Goal: Information Seeking & Learning: Learn about a topic

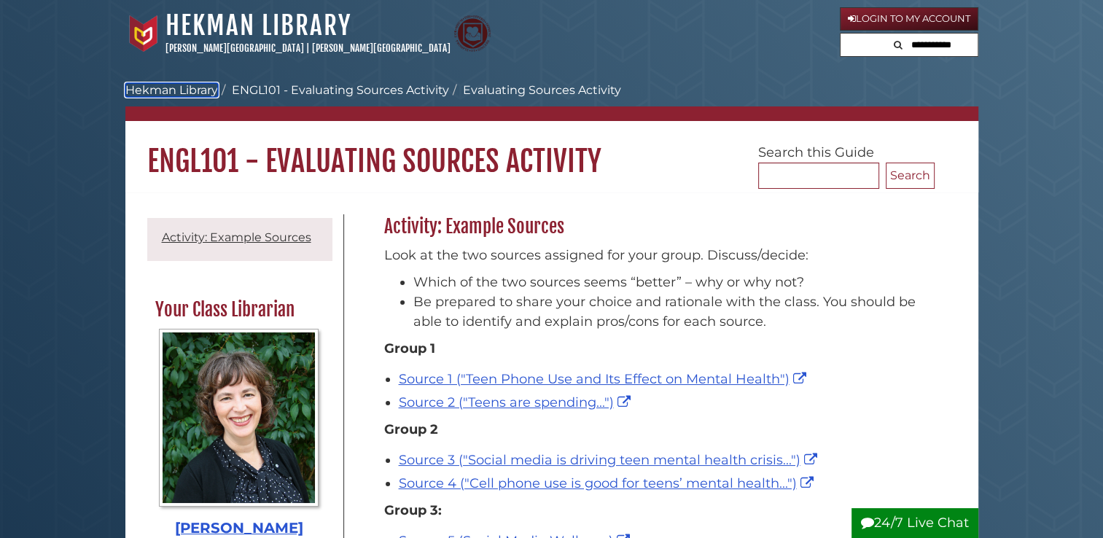
click at [202, 84] on link "Hekman Library" at bounding box center [171, 90] width 93 height 14
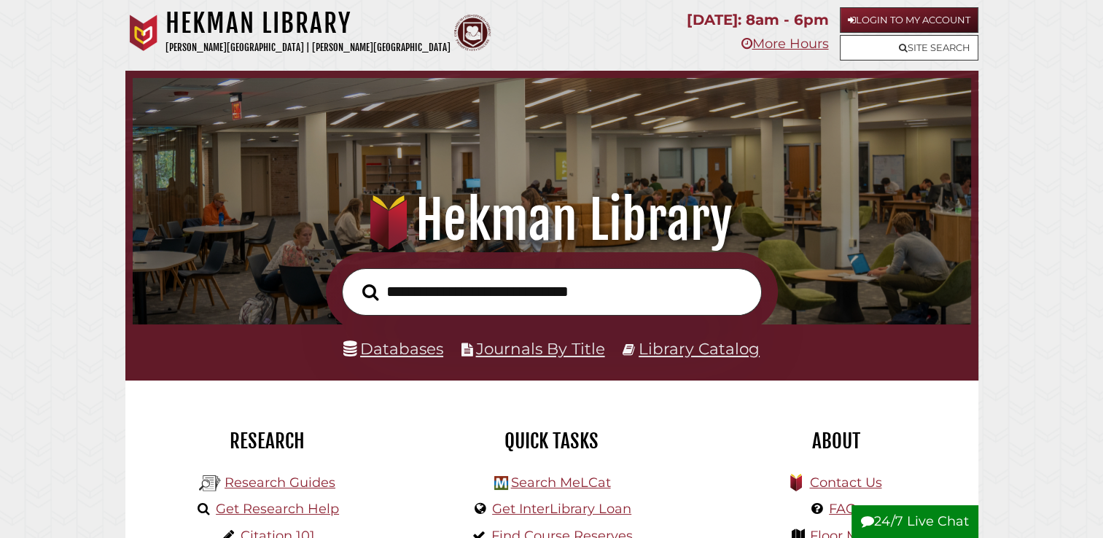
scroll to position [277, 831]
click at [377, 357] on link "Databases" at bounding box center [393, 348] width 100 height 19
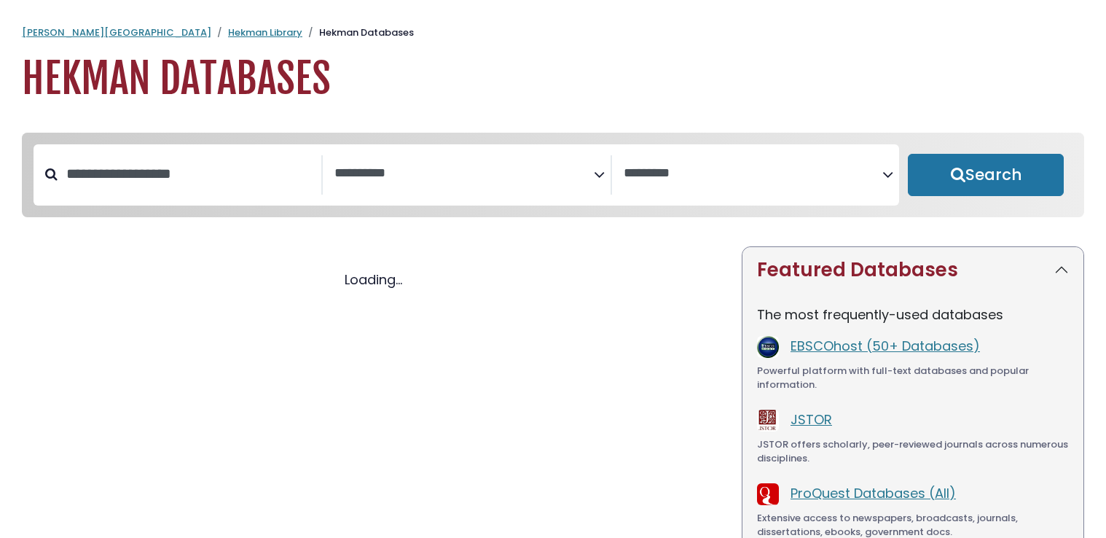
select select "Database Subject Filter"
select select "Database Vendors Filter"
select select "Database Subject Filter"
select select "Database Vendors Filter"
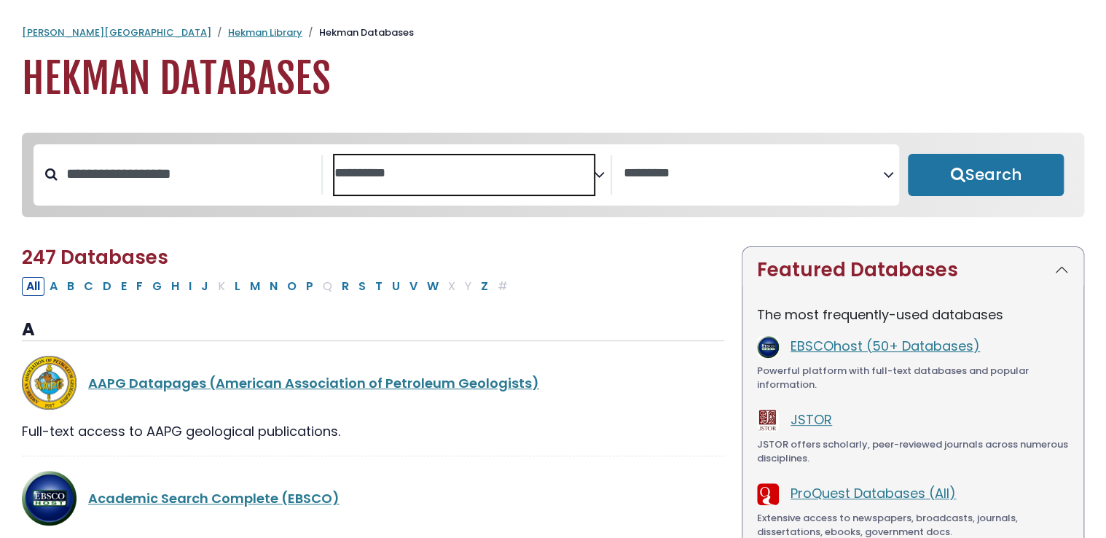
click at [566, 176] on textarea "Search" at bounding box center [464, 173] width 259 height 15
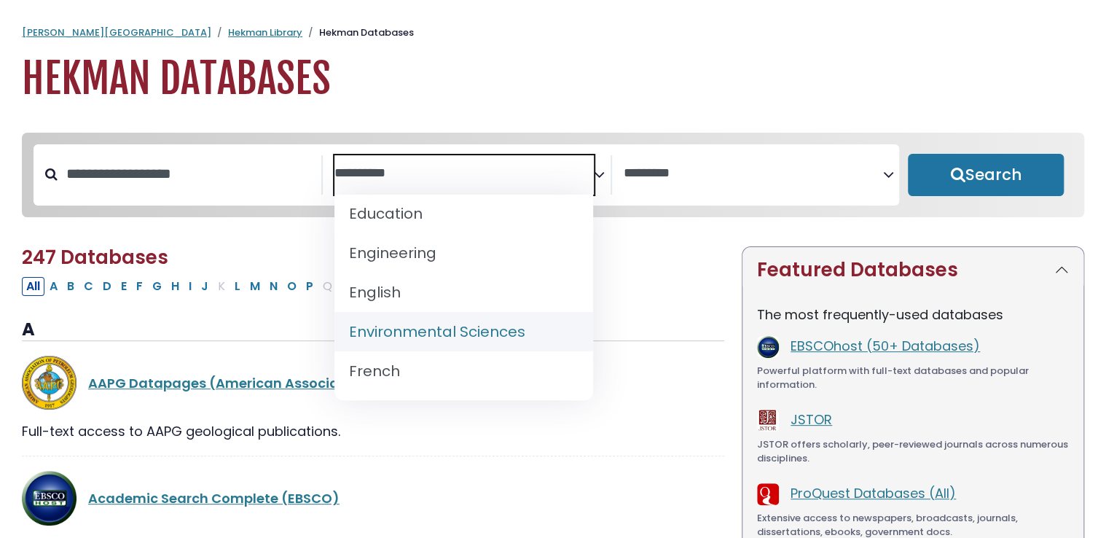
scroll to position [523, 0]
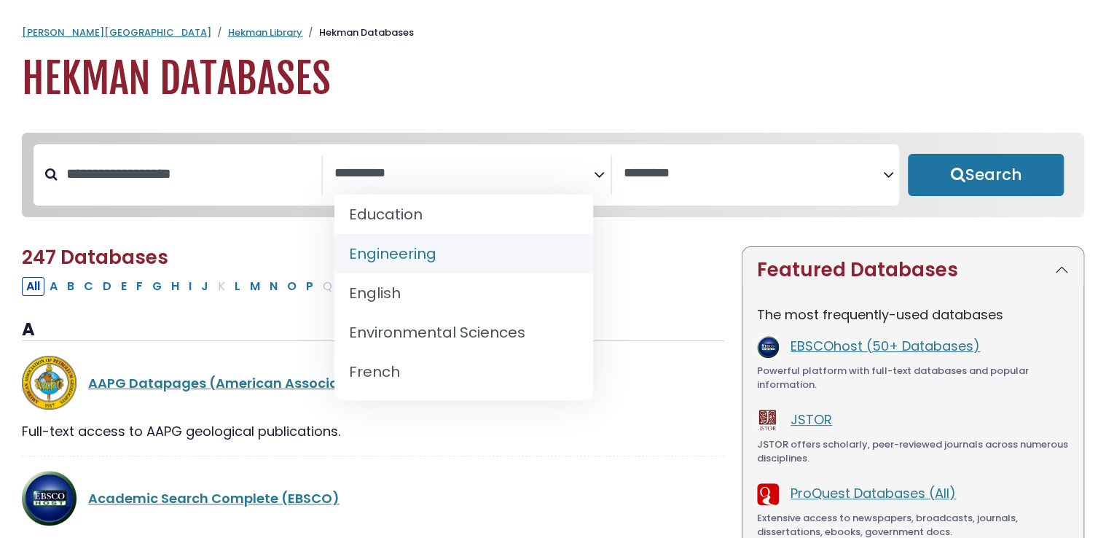
select select "*****"
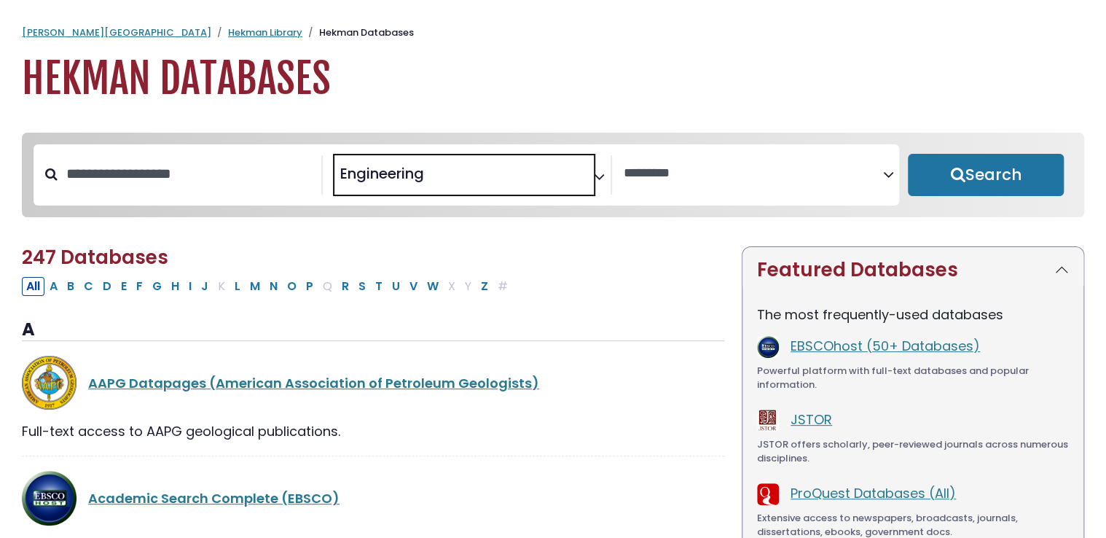
scroll to position [255, 0]
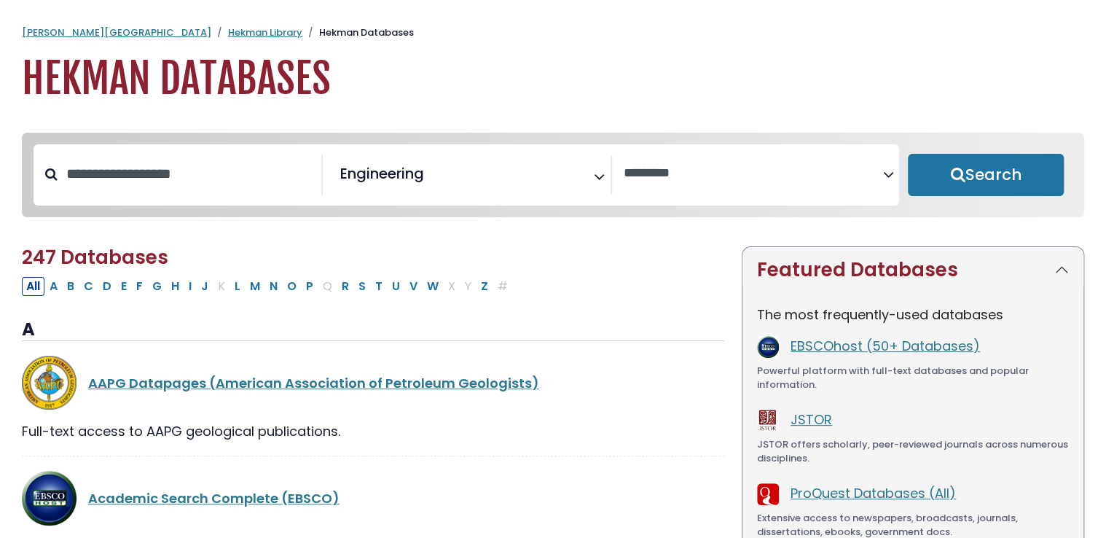
click at [684, 195] on div "**********" at bounding box center [756, 174] width 288 height 39
click at [887, 173] on icon "Search filters" at bounding box center [888, 172] width 11 height 22
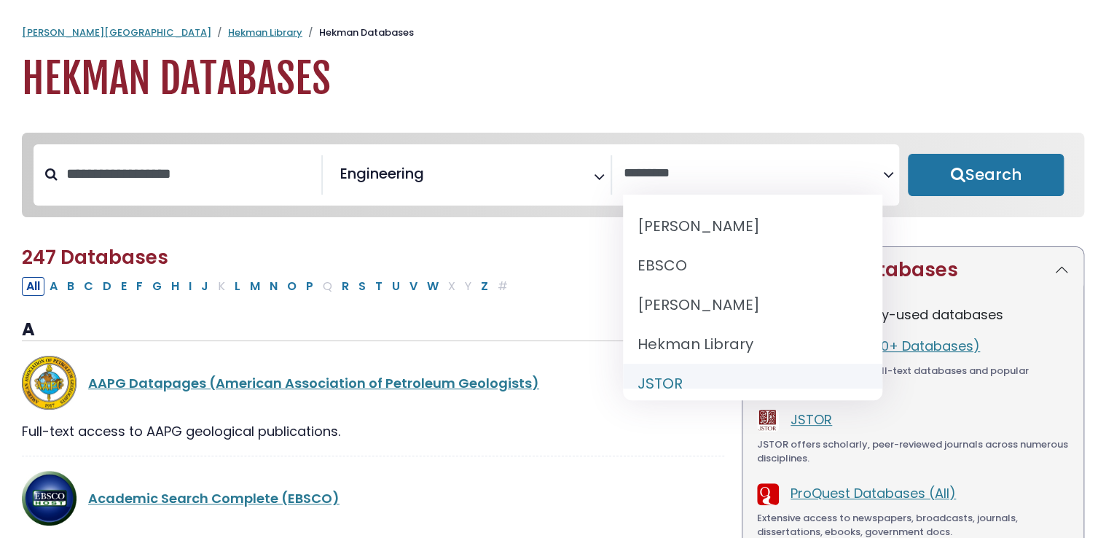
click at [641, 395] on span "[PERSON_NAME] [PERSON_NAME] Library JSTOR OCLC Oxford ProQuest Readex Web of Sc…" at bounding box center [752, 298] width 259 height 206
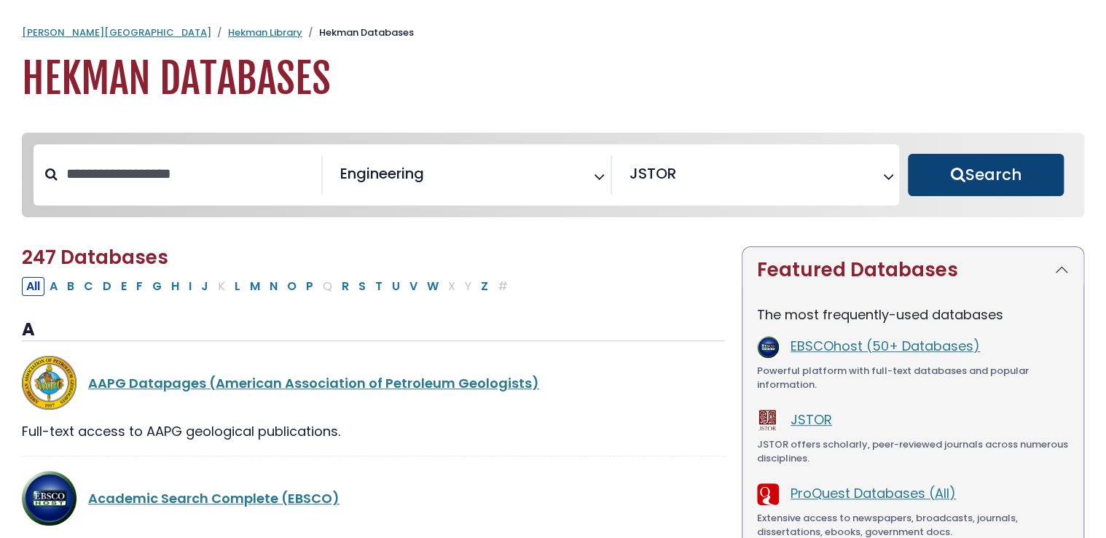
click at [955, 189] on button "Search" at bounding box center [986, 175] width 156 height 42
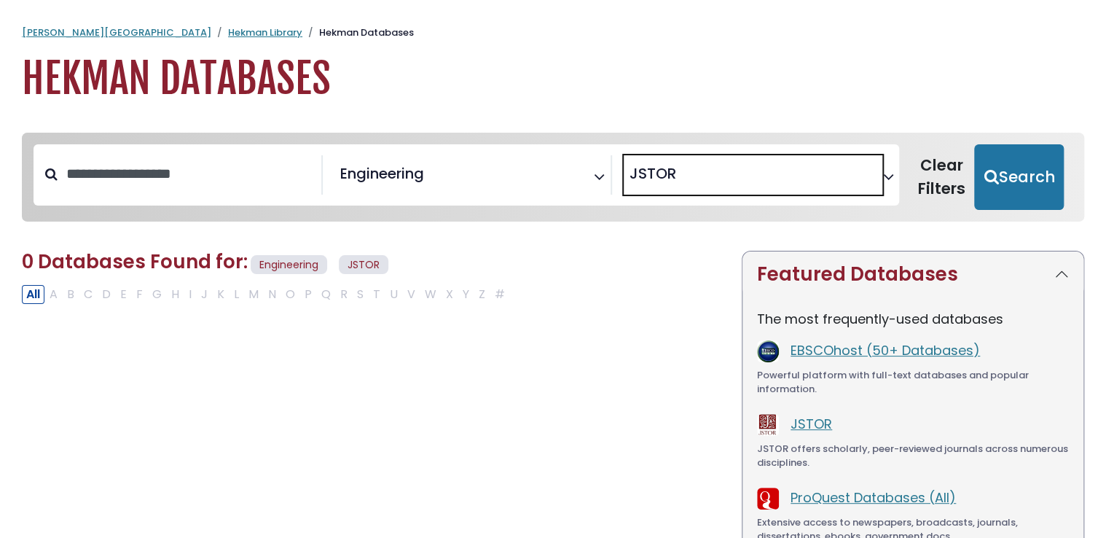
click at [851, 185] on span "× JSTOR" at bounding box center [753, 174] width 259 height 39
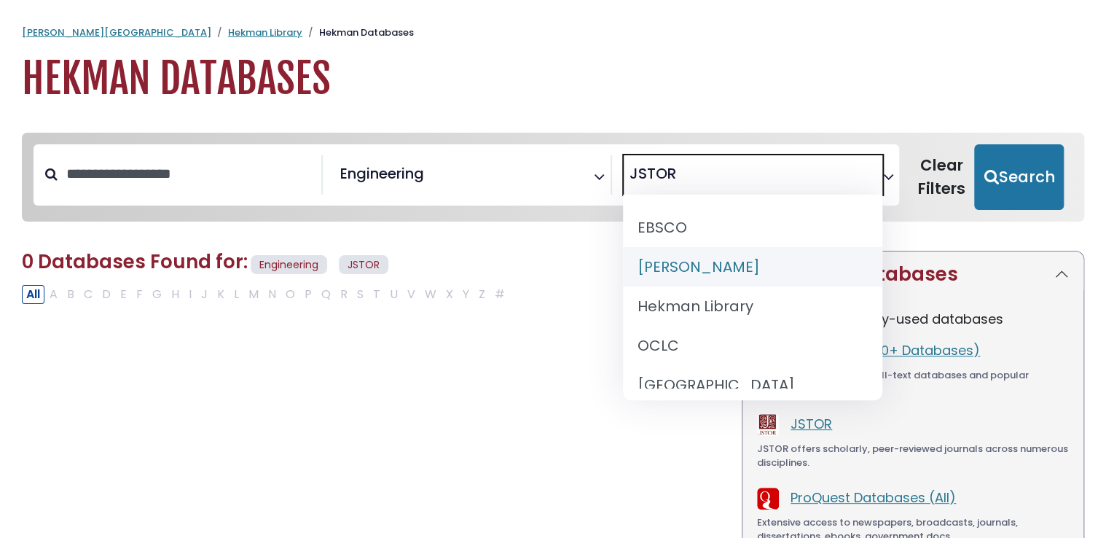
scroll to position [89, 0]
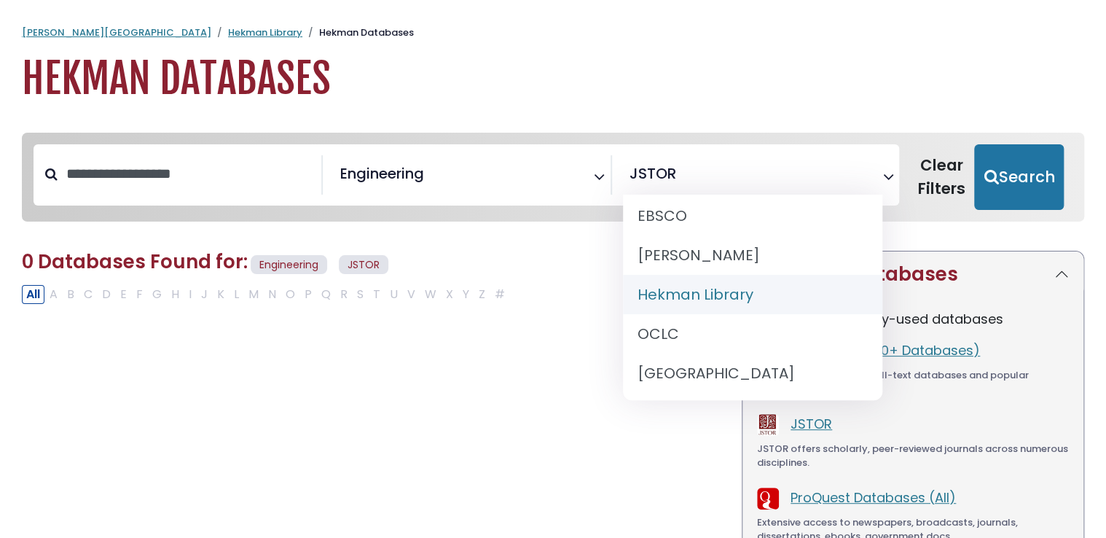
select select "******"
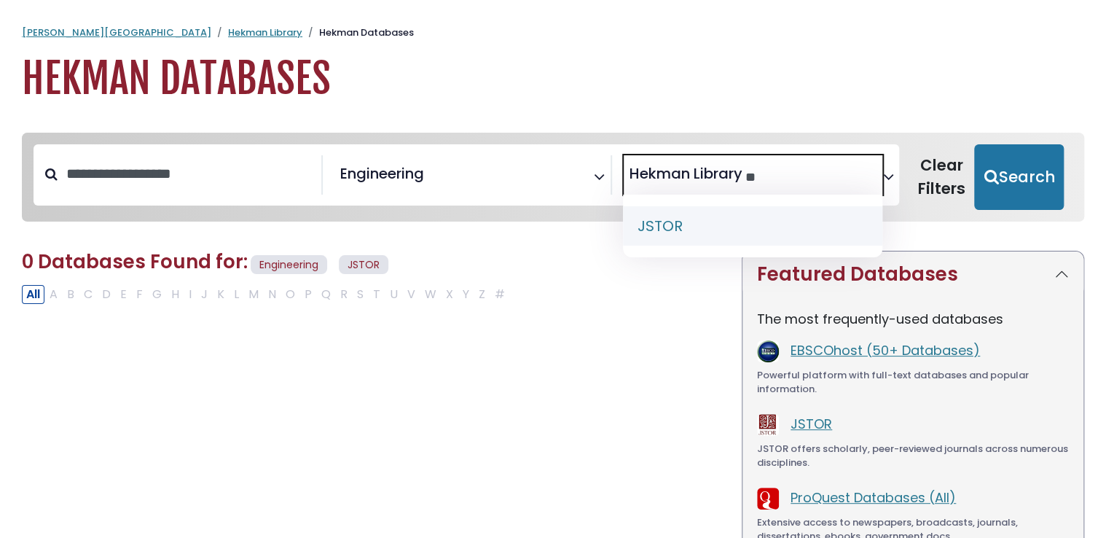
type textarea "*"
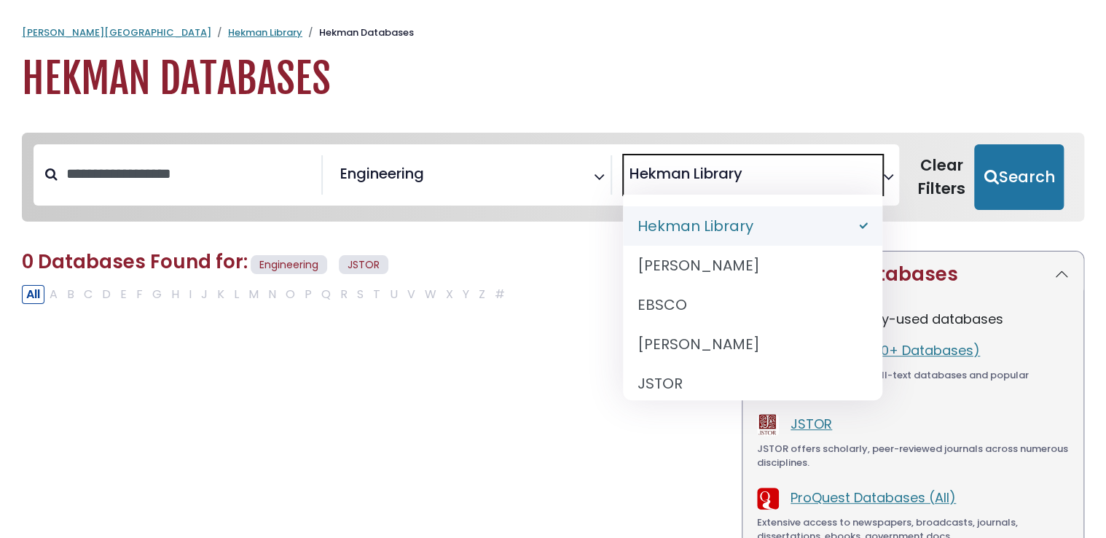
select select "Database Vendors Filter"
type textarea "**********"
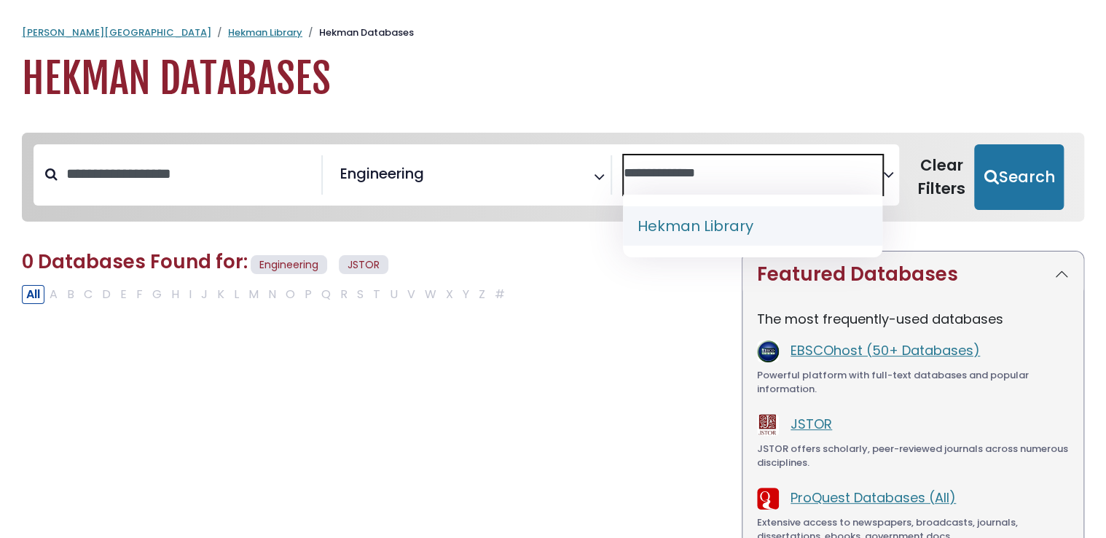
select select "******"
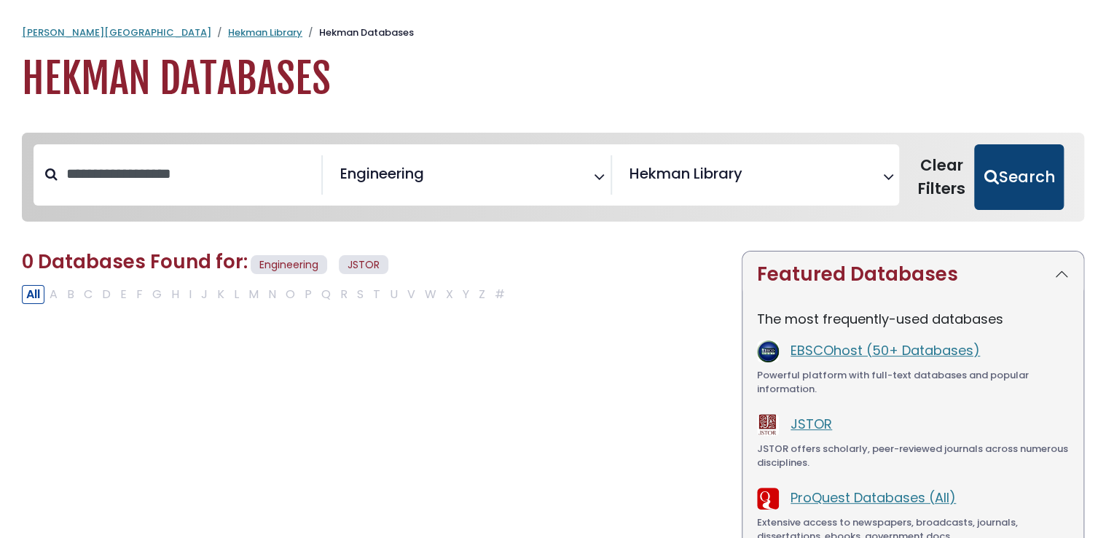
click at [1004, 185] on button "Search" at bounding box center [1019, 177] width 90 height 66
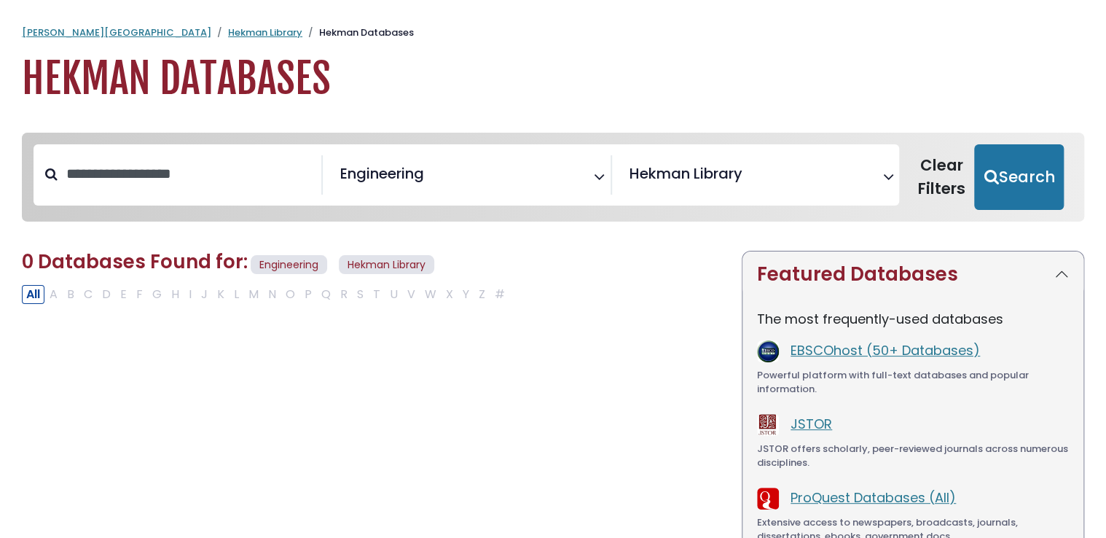
click at [808, 182] on span "× [GEOGRAPHIC_DATA]" at bounding box center [753, 174] width 259 height 39
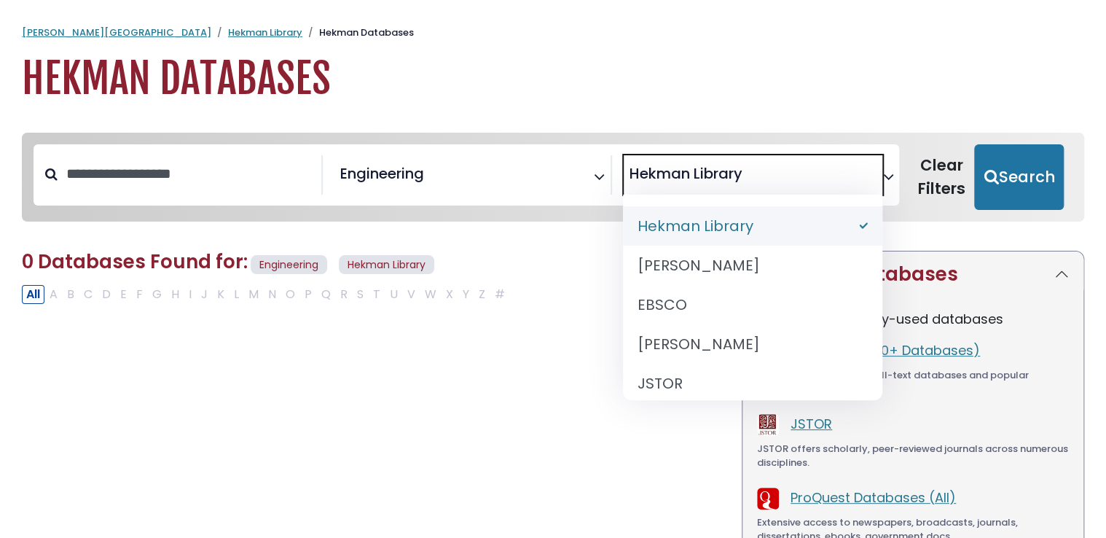
select select "Database Vendors Filter"
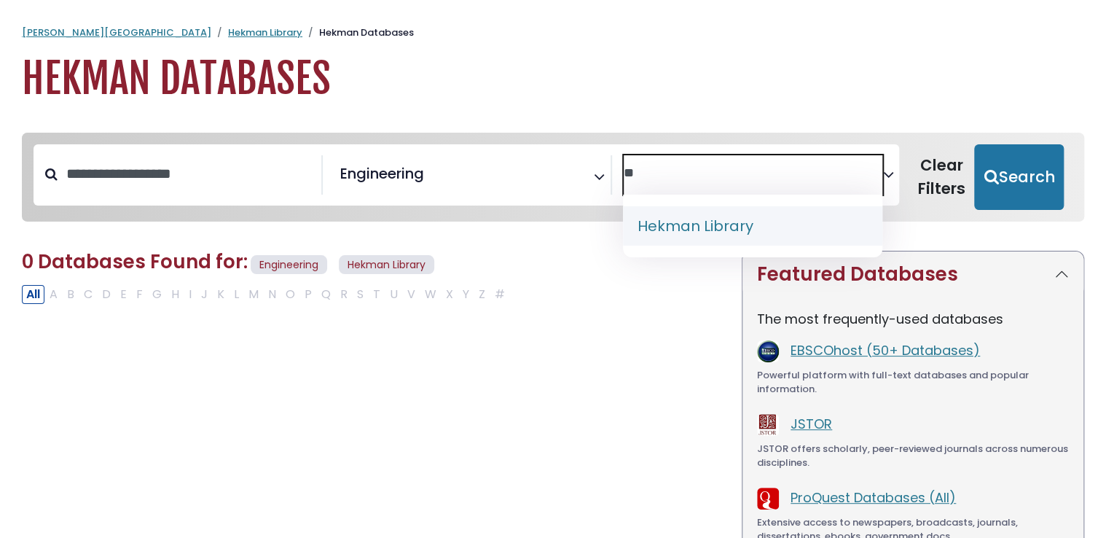
type textarea "*"
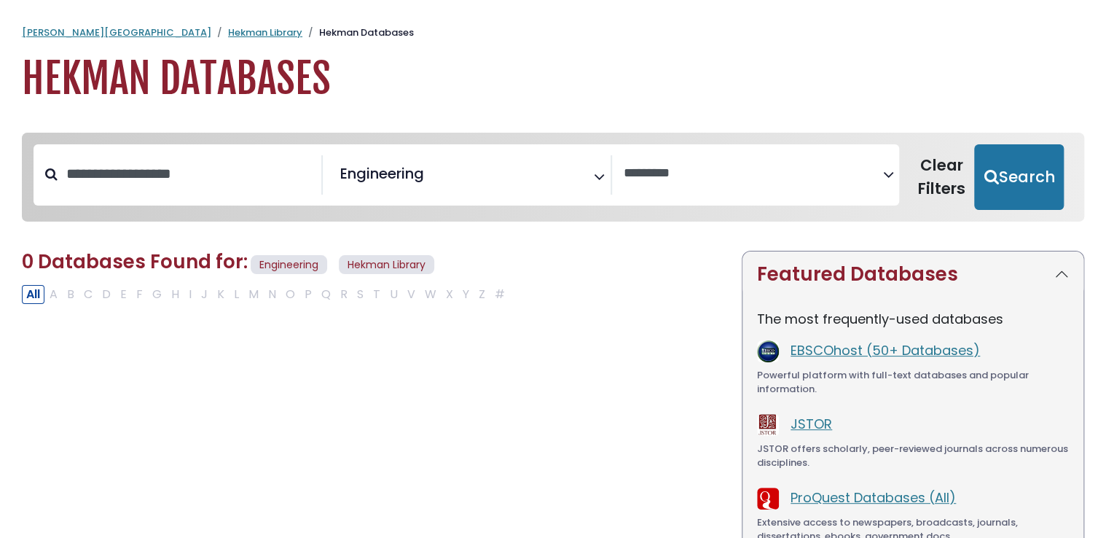
drag, startPoint x: 833, startPoint y: 117, endPoint x: 831, endPoint y: 155, distance: 38.0
click at [831, 155] on body "Skip to Main Content [PERSON_NAME] University Hekman Library Hekman Databases H…" at bounding box center [553, 508] width 1106 height 965
drag, startPoint x: 831, startPoint y: 155, endPoint x: 1028, endPoint y: 188, distance: 199.5
click at [1028, 188] on button "Search" at bounding box center [1019, 177] width 90 height 66
select select "Database Vendors Filter"
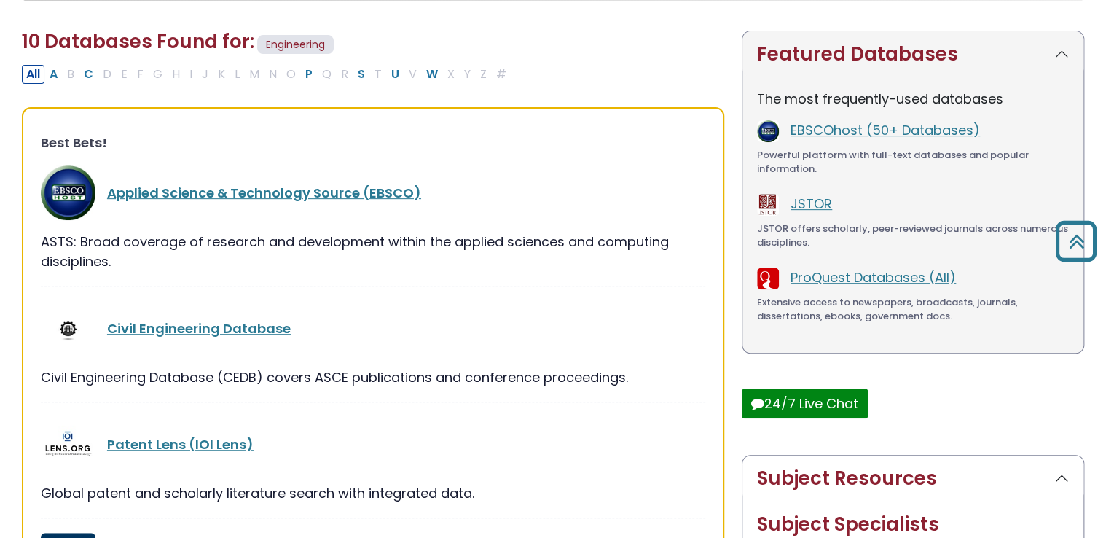
scroll to position [216, 0]
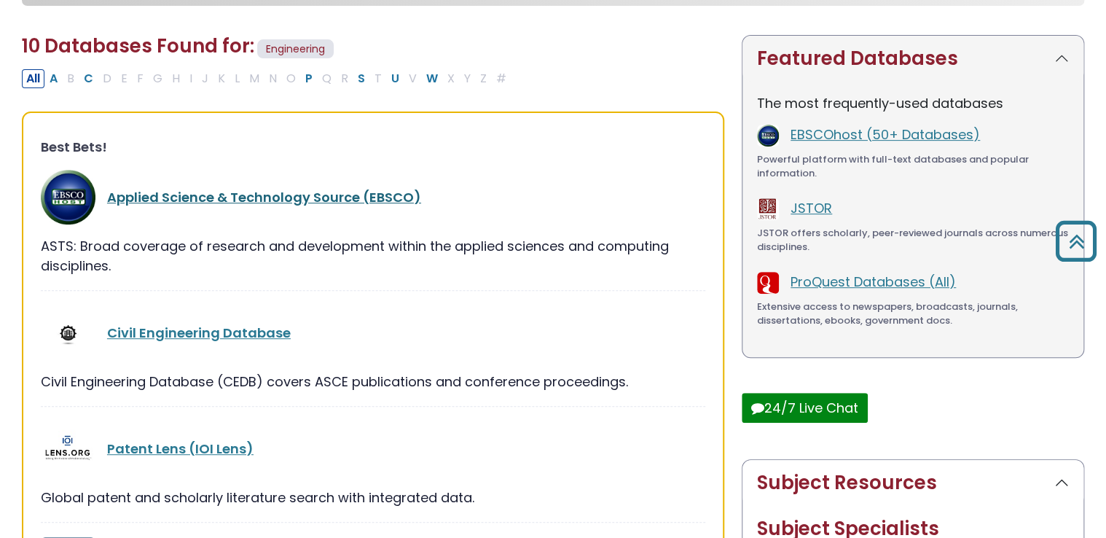
click at [272, 198] on link "Applied Science & Technology Source (EBSCO)" at bounding box center [264, 197] width 314 height 18
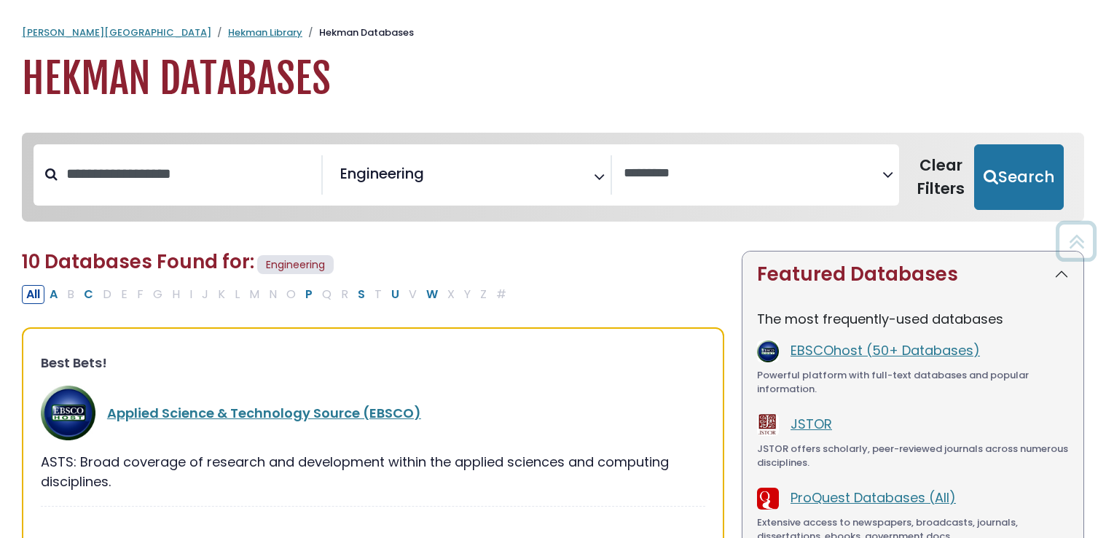
select select "Database Vendors Filter"
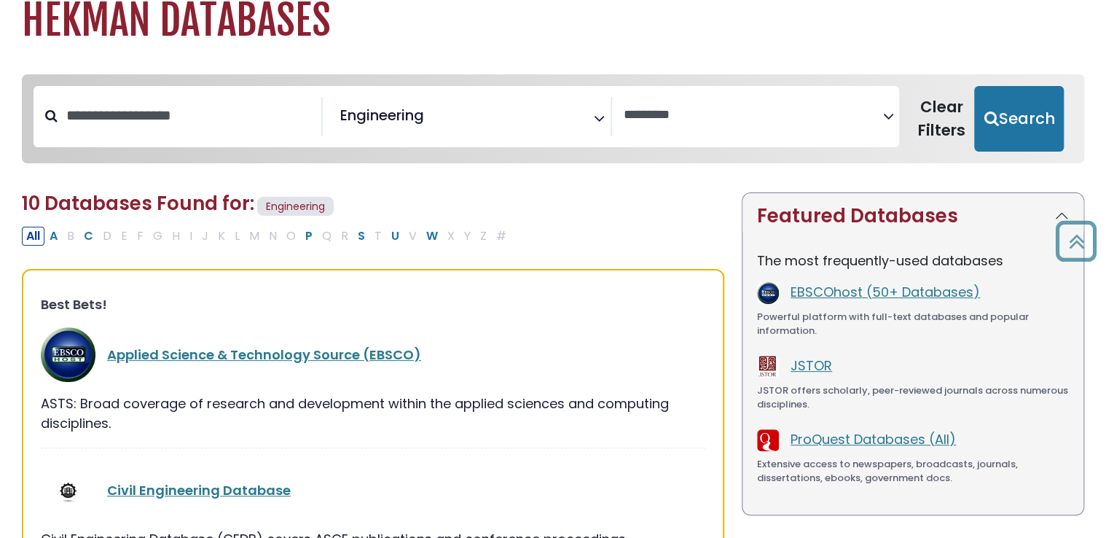
scroll to position [58, 0]
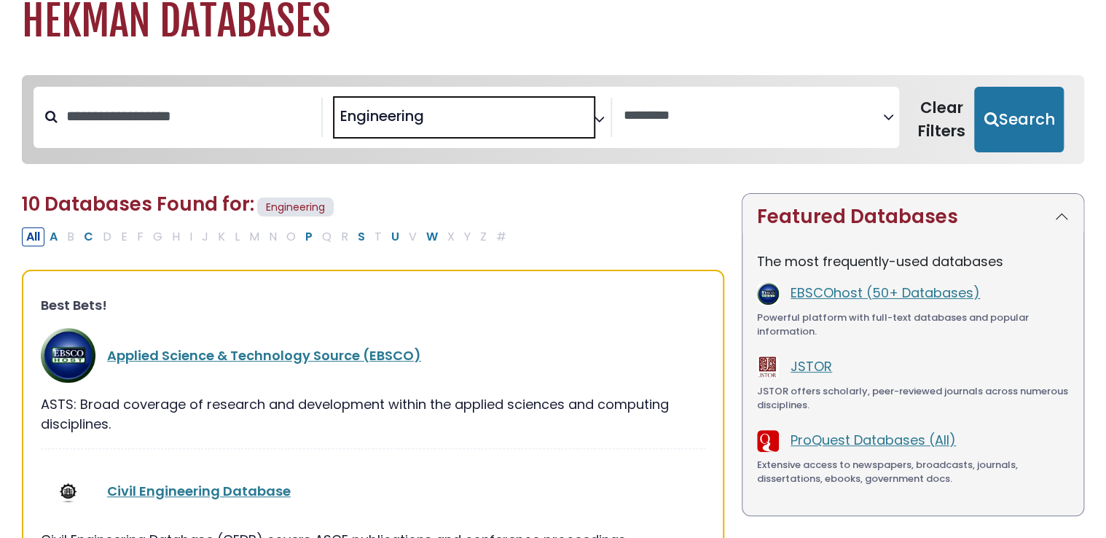
click at [569, 120] on span "× Engineering" at bounding box center [464, 117] width 259 height 39
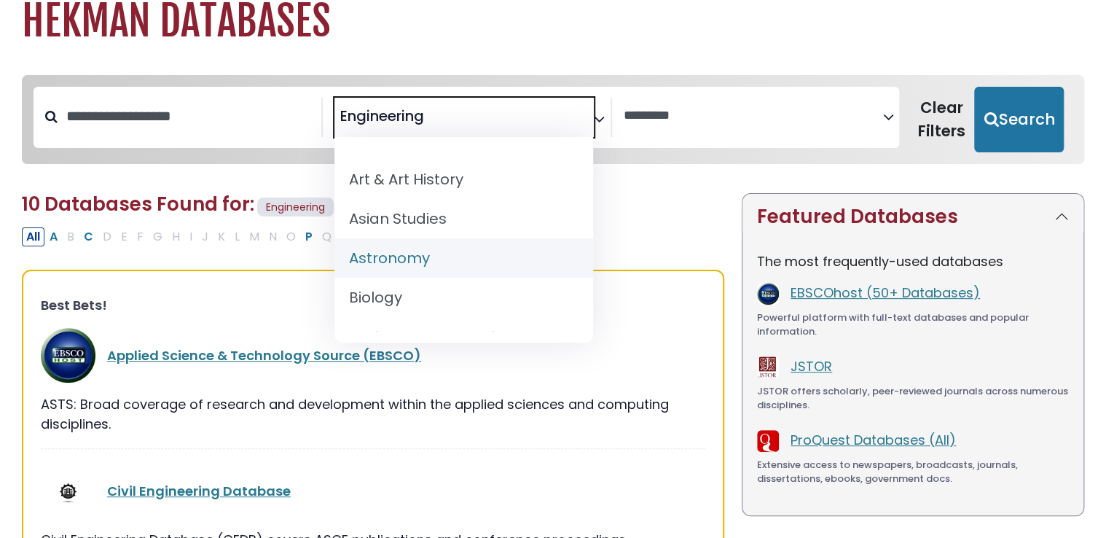
scroll to position [198, 0]
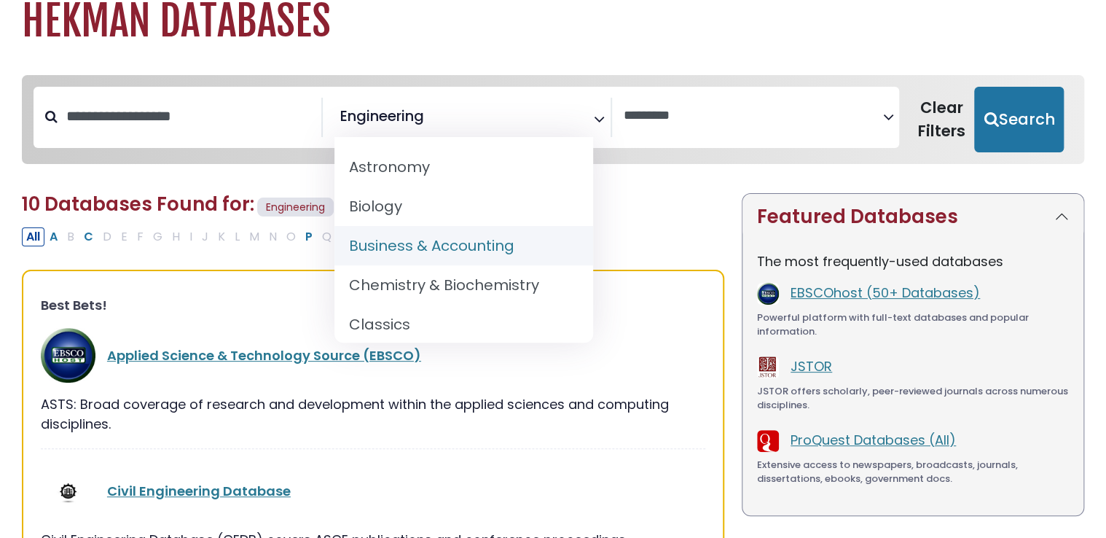
select select "*****"
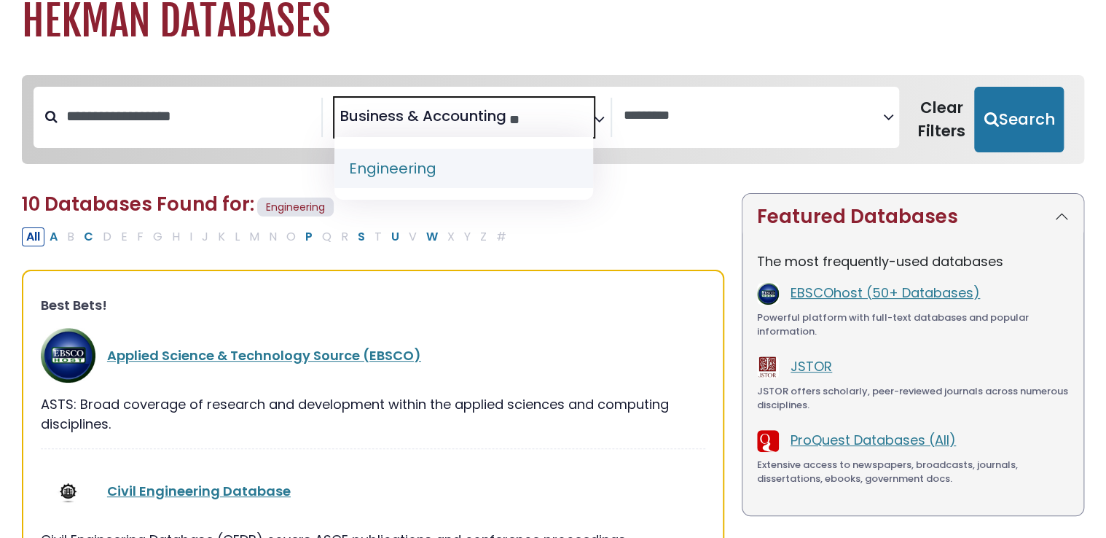
type textarea "*"
select select "Database Subject Filter"
type textarea "**********"
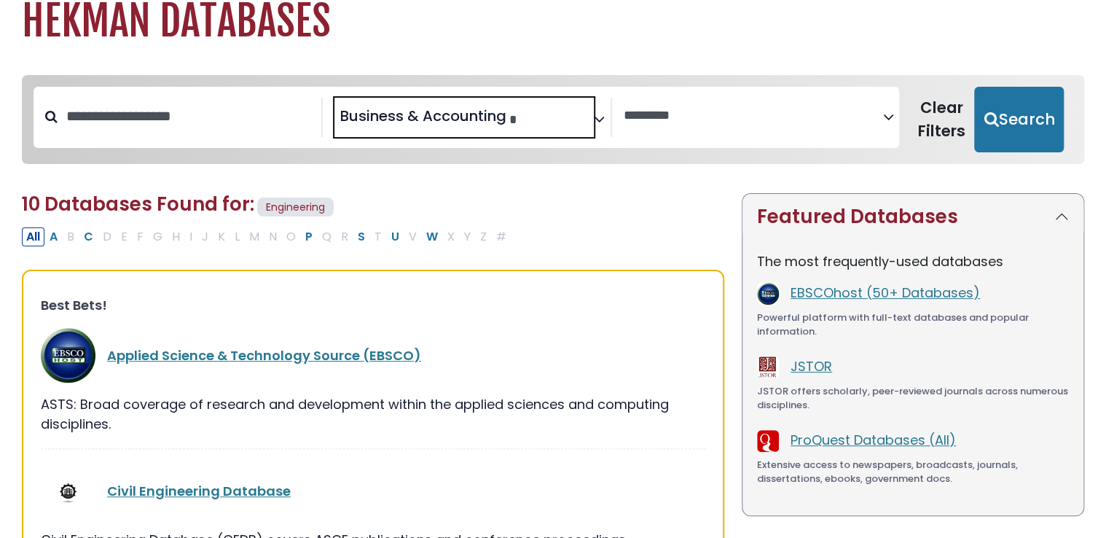
select select "*****"
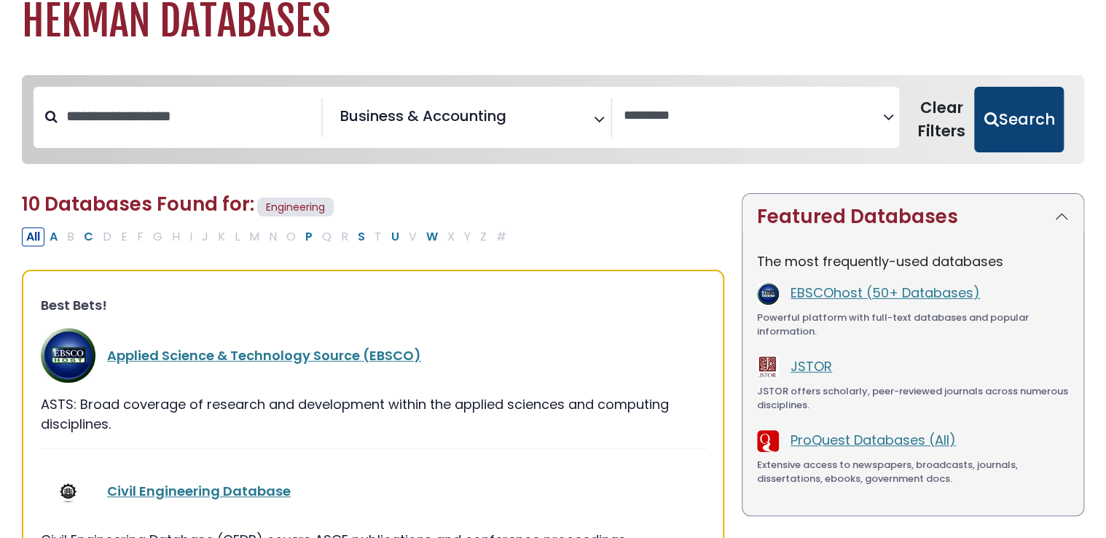
click at [1030, 120] on button "Search" at bounding box center [1019, 120] width 90 height 66
select select "Database Vendors Filter"
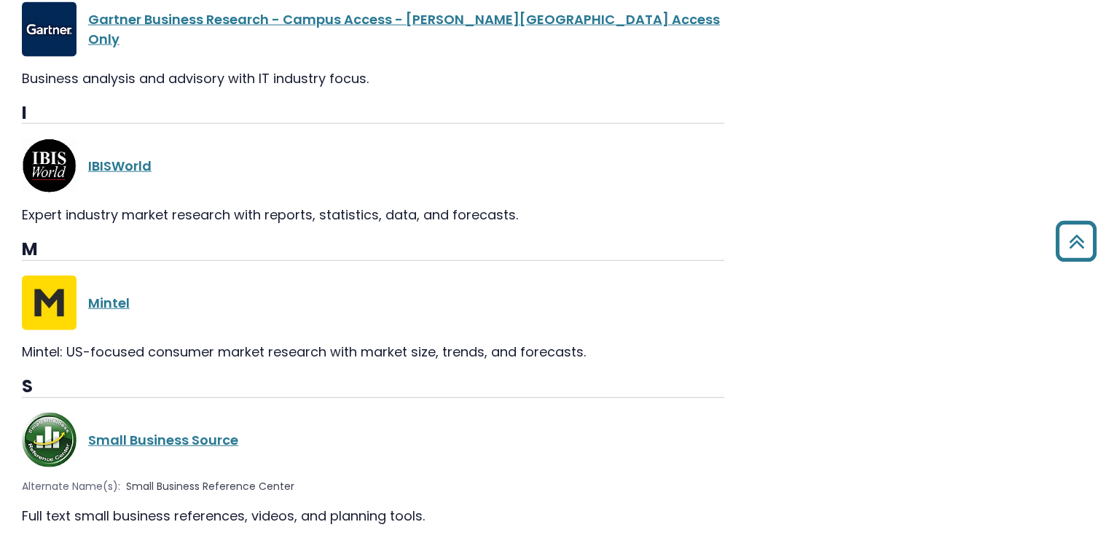
scroll to position [1700, 0]
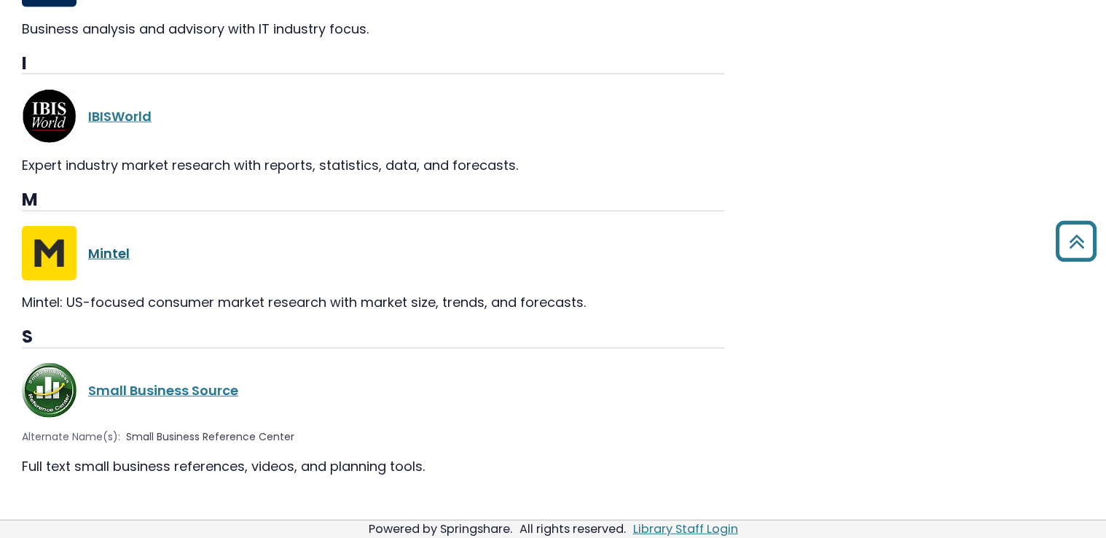
click at [93, 246] on link "Mintel" at bounding box center [109, 253] width 42 height 18
